Goal: Contribute content: Add original content to the website for others to see

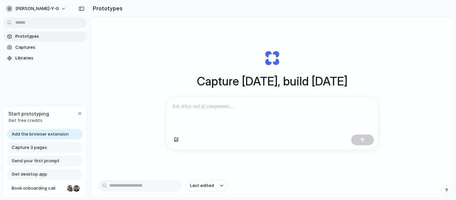
click at [434, 132] on div "Capture [DATE], build [DATE] Clone web app Clone screenshot Start from existing…" at bounding box center [271, 125] width 363 height 216
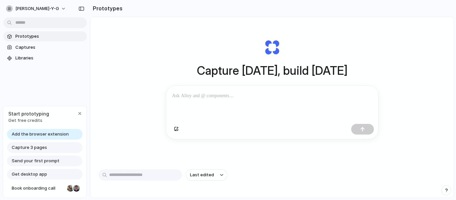
scroll to position [10, 0]
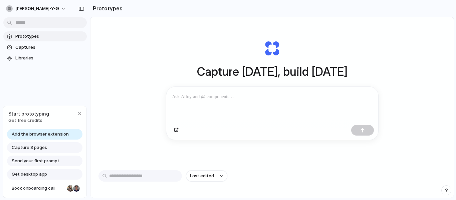
click at [254, 97] on p at bounding box center [272, 97] width 200 height 8
